Goal: Find specific page/section

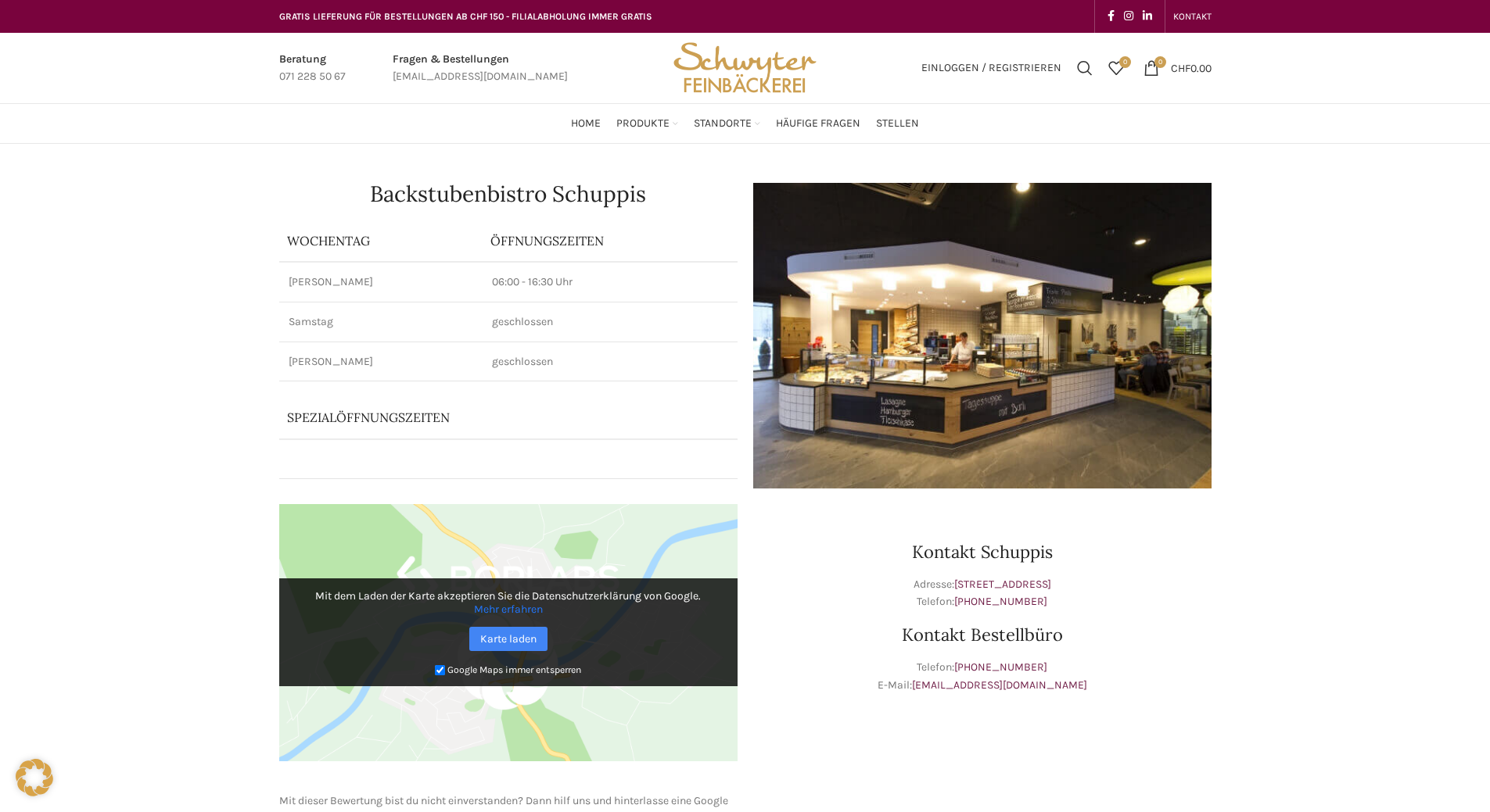
click at [731, 74] on img "Site logo" at bounding box center [744, 67] width 153 height 70
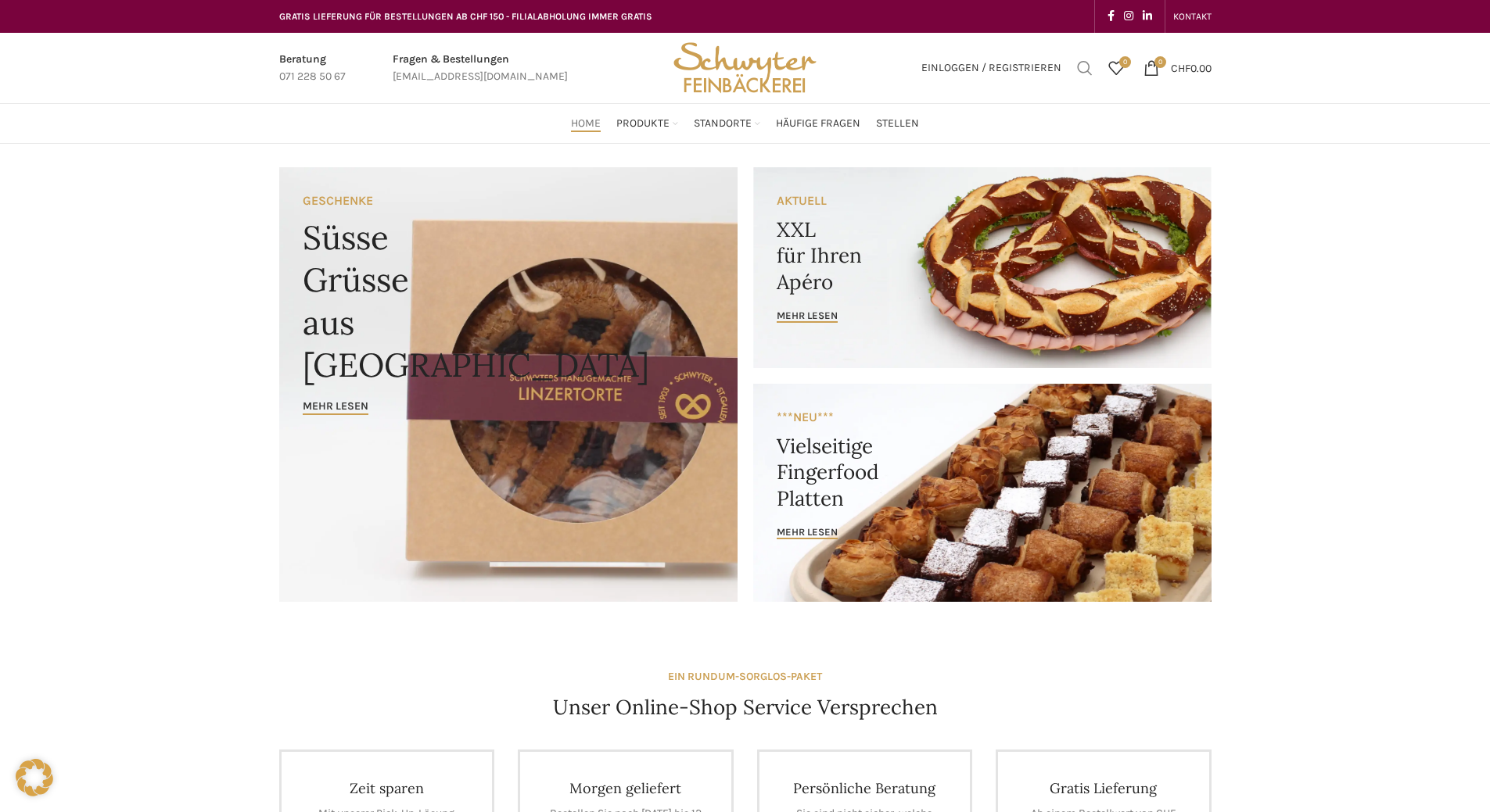
click at [1086, 68] on span "Suchen" at bounding box center [1085, 68] width 16 height 16
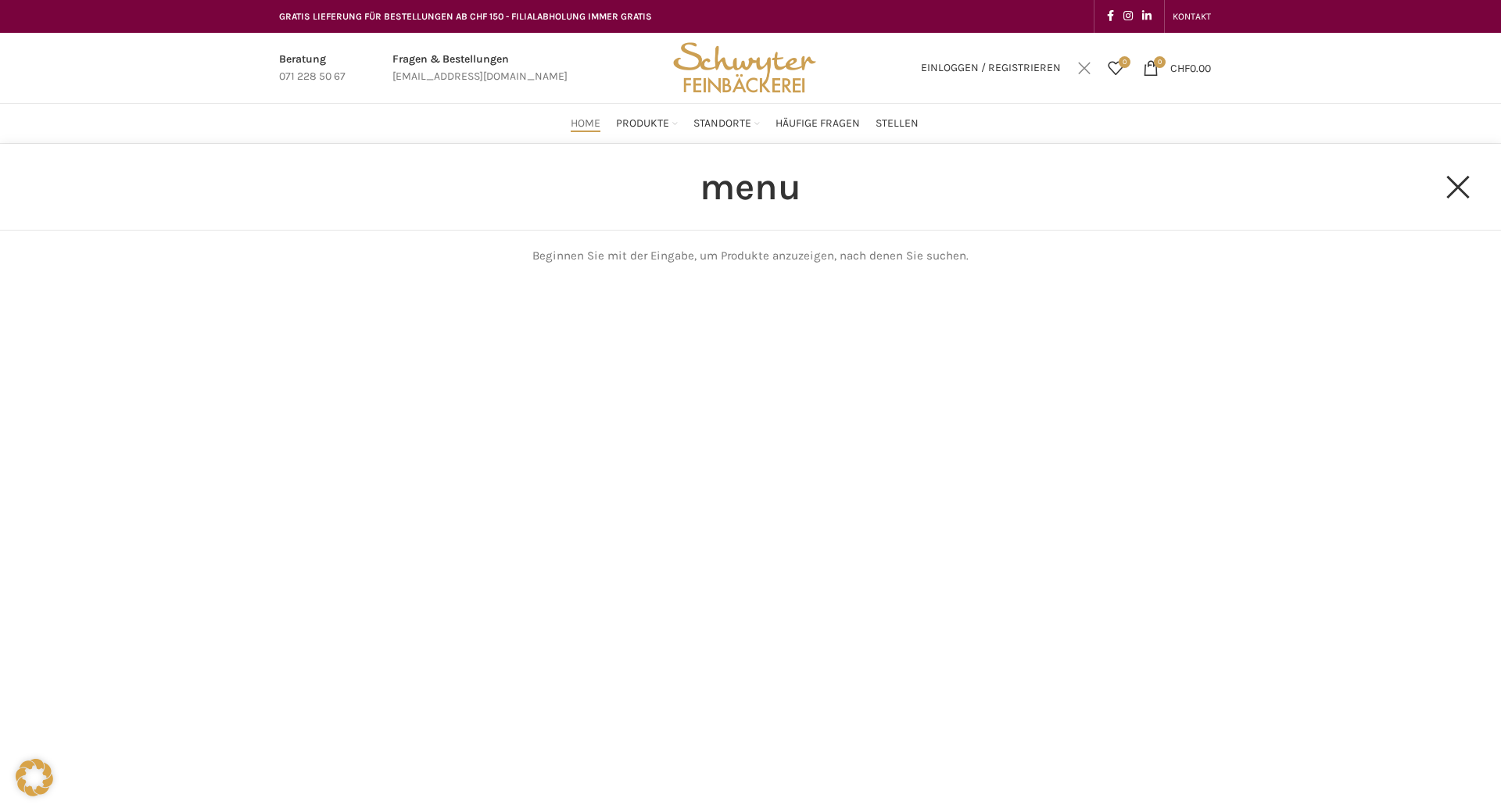
type input "menu"
click button "Search" at bounding box center [0, 0] width 0 height 0
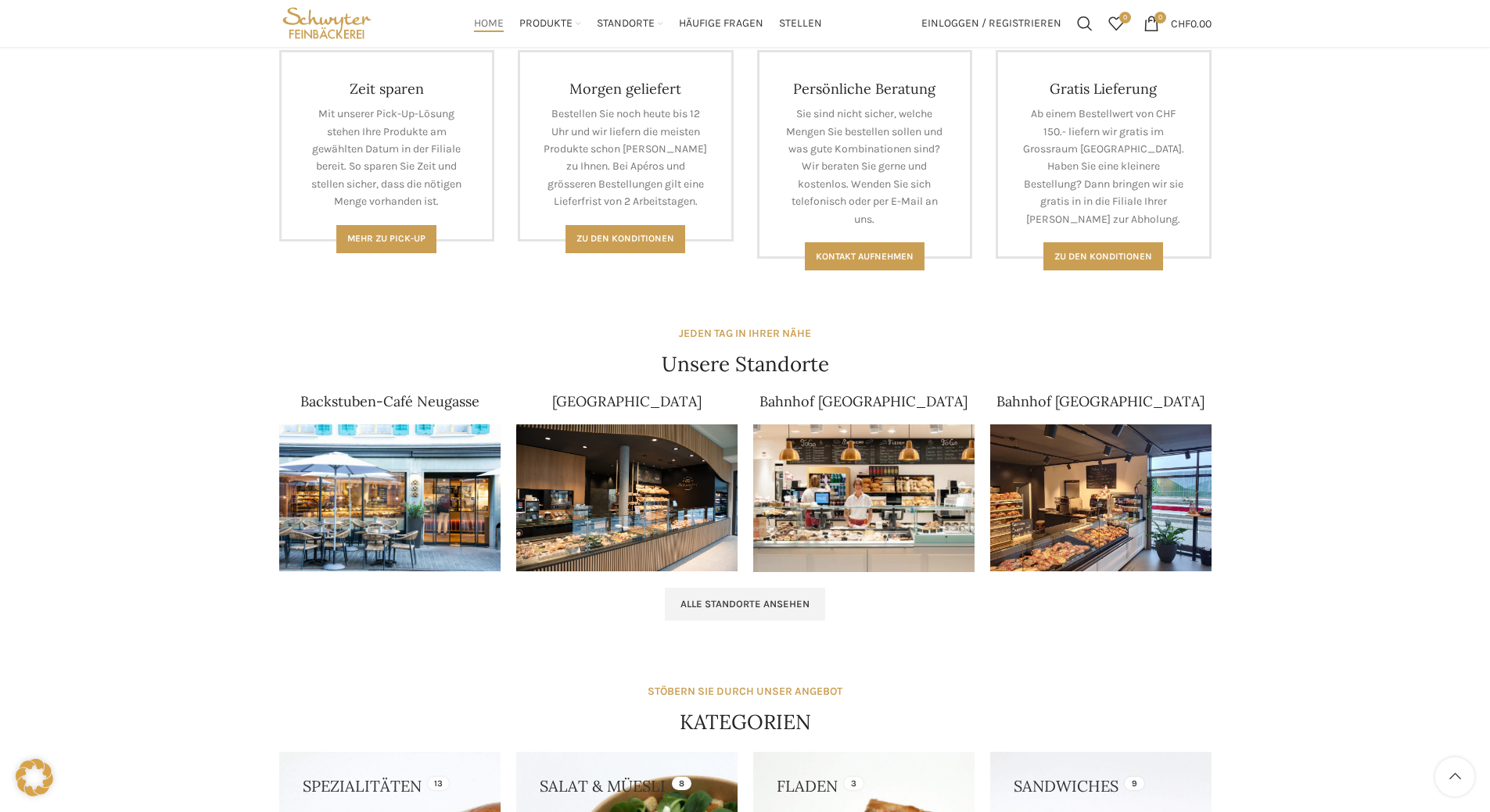
scroll to position [308, 0]
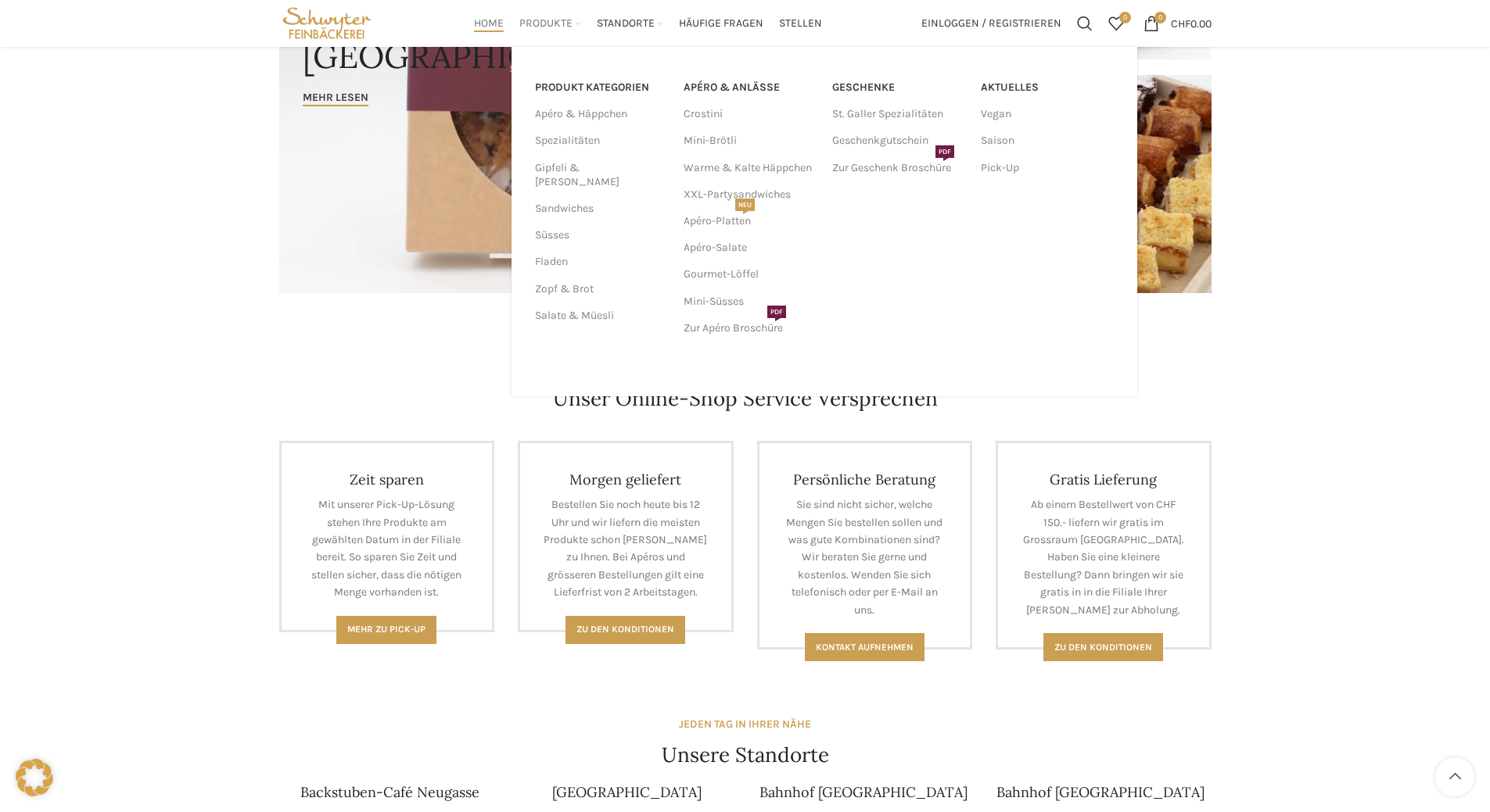
click at [530, 19] on span "Produkte" at bounding box center [546, 24] width 53 height 15
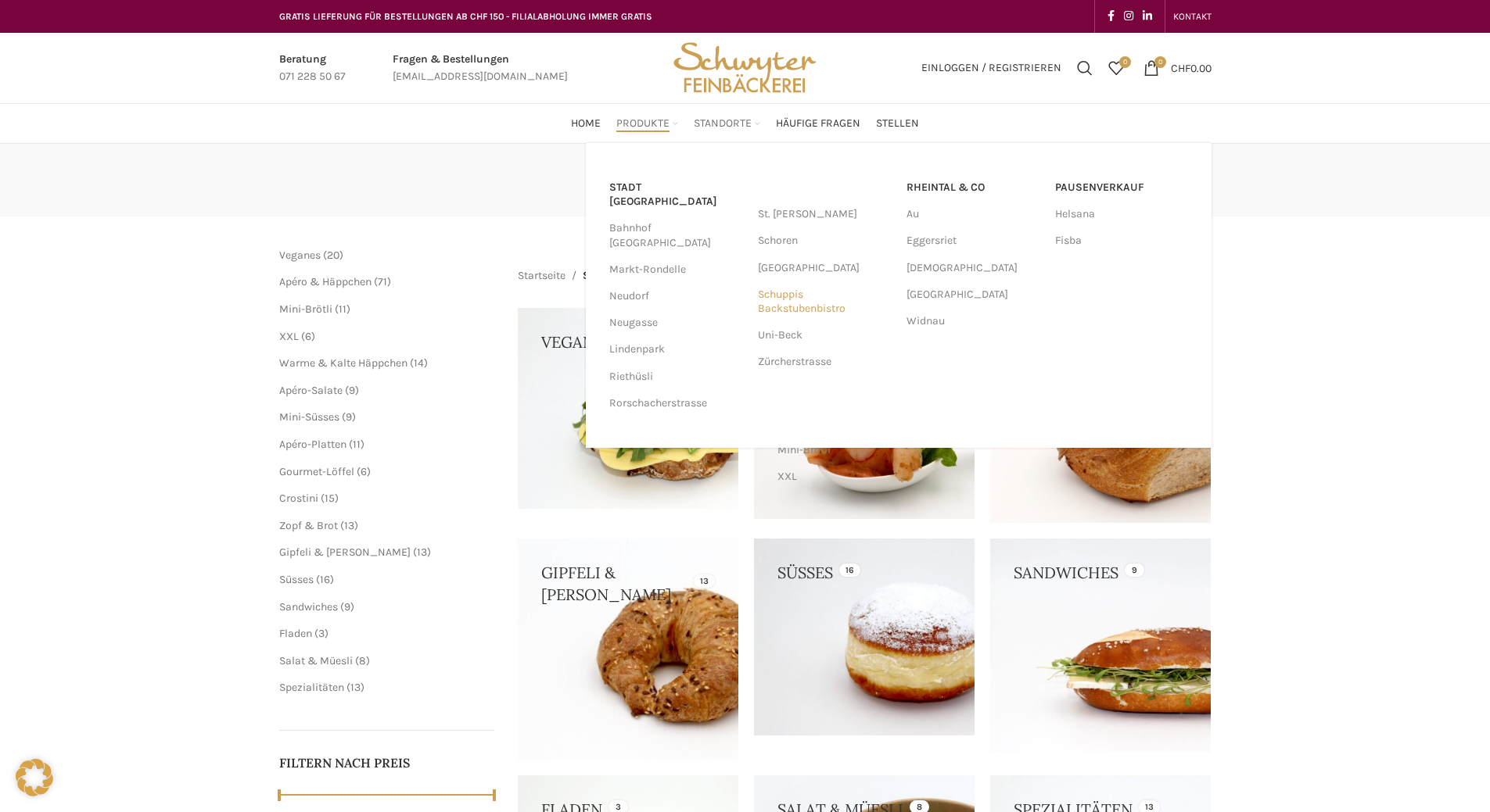
click at [770, 293] on link "Schuppis Backstubenbistro" at bounding box center [825, 302] width 133 height 41
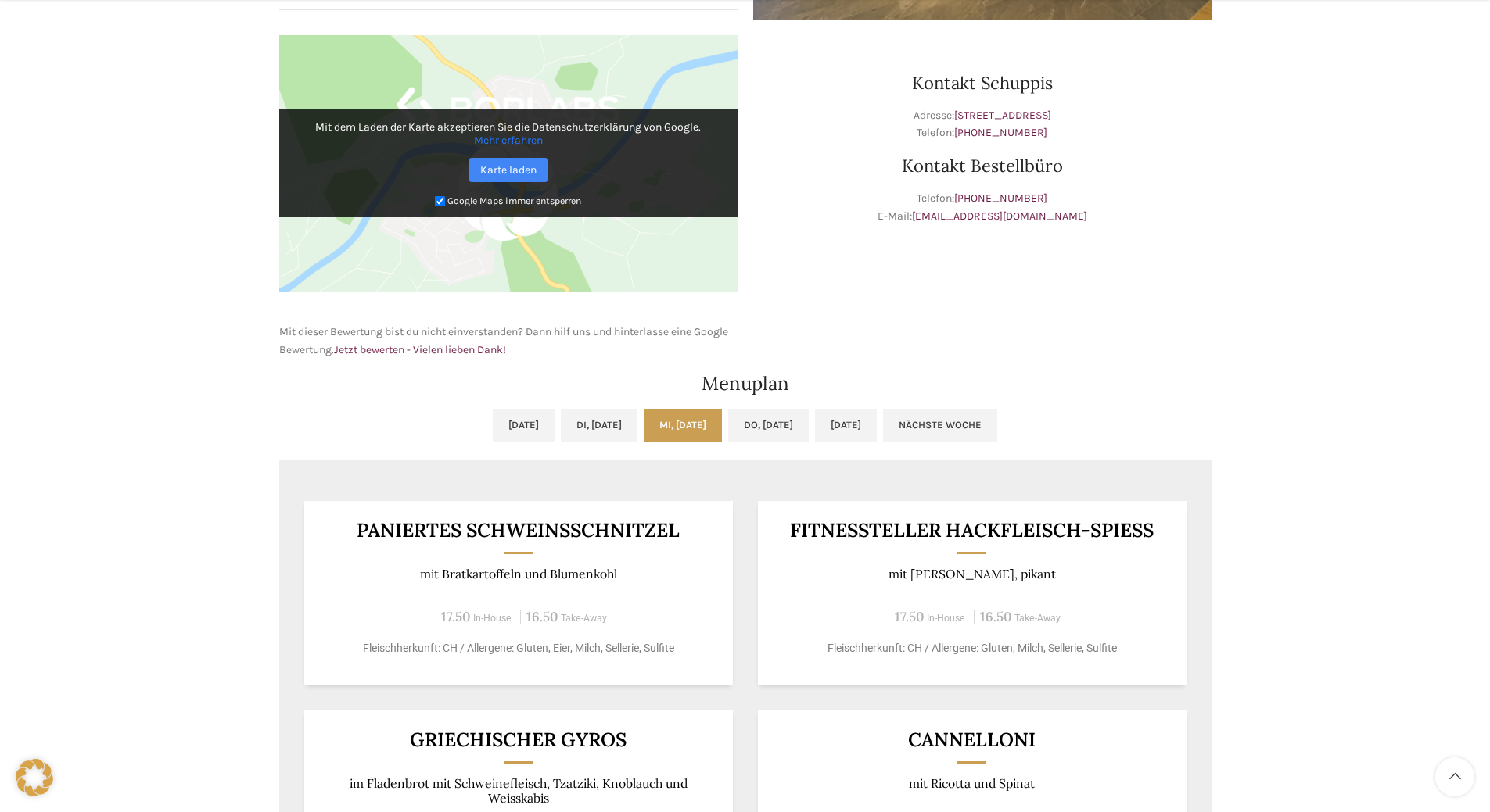
scroll to position [626, 0]
